Goal: Task Accomplishment & Management: Use online tool/utility

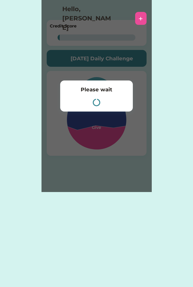
click at [103, 79] on div "Please wait" at bounding box center [96, 96] width 110 height 192
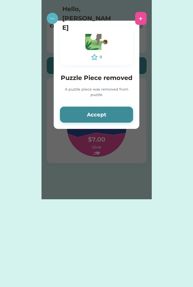
click at [103, 112] on button "Accept" at bounding box center [96, 115] width 73 height 16
click at [103, 114] on button "Accept" at bounding box center [96, 115] width 73 height 16
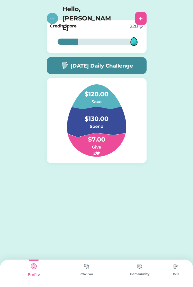
click at [37, 264] on img at bounding box center [34, 266] width 10 height 10
